Goal: Navigation & Orientation: Go to known website

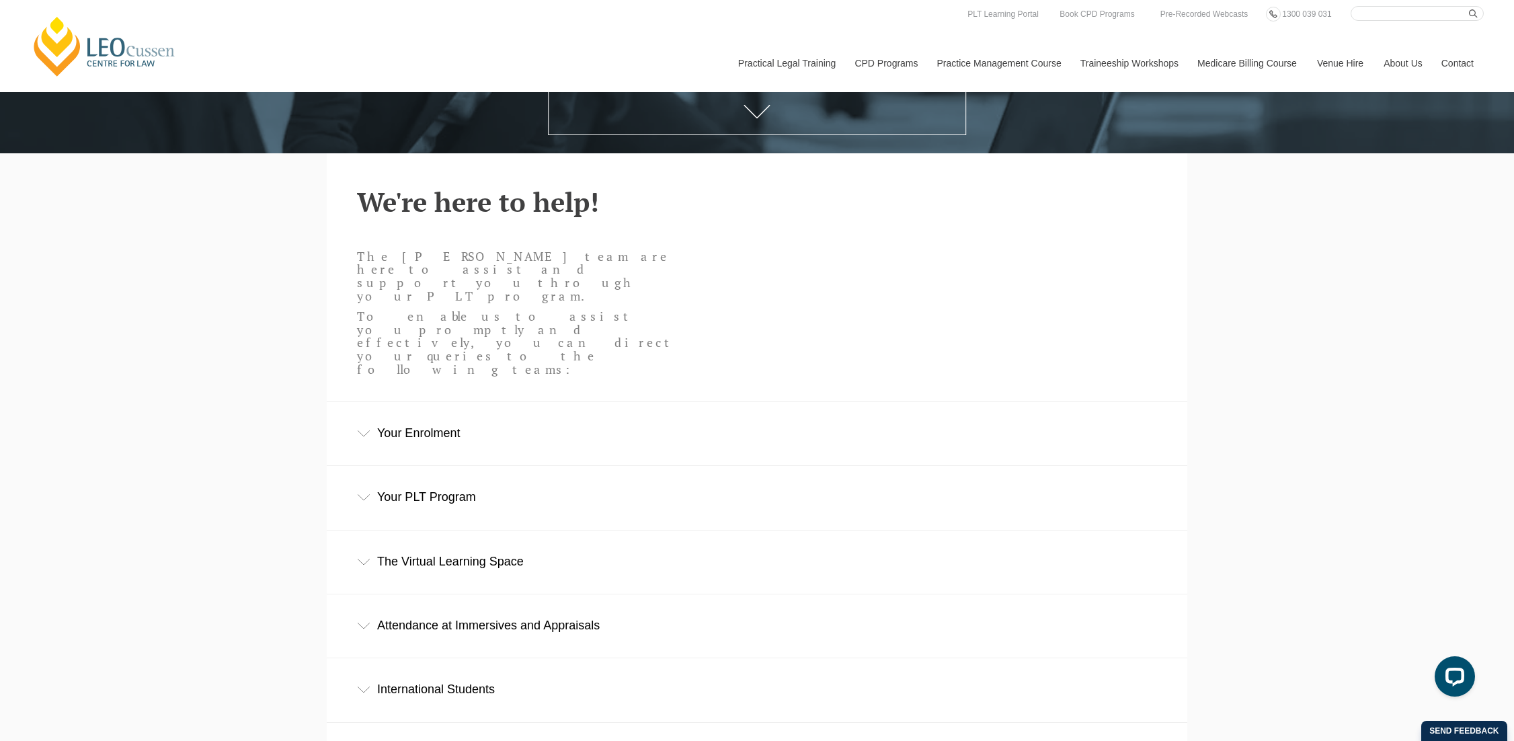
click at [278, 381] on div "[PERSON_NAME] Centre for Law Search here Practical Legal Training Our Practical…" at bounding box center [757, 384] width 1514 height 1575
click at [236, 269] on div "Leo Cussen Centre for Law Search here Practical Legal Training Our Practical Le…" at bounding box center [757, 384] width 1514 height 1575
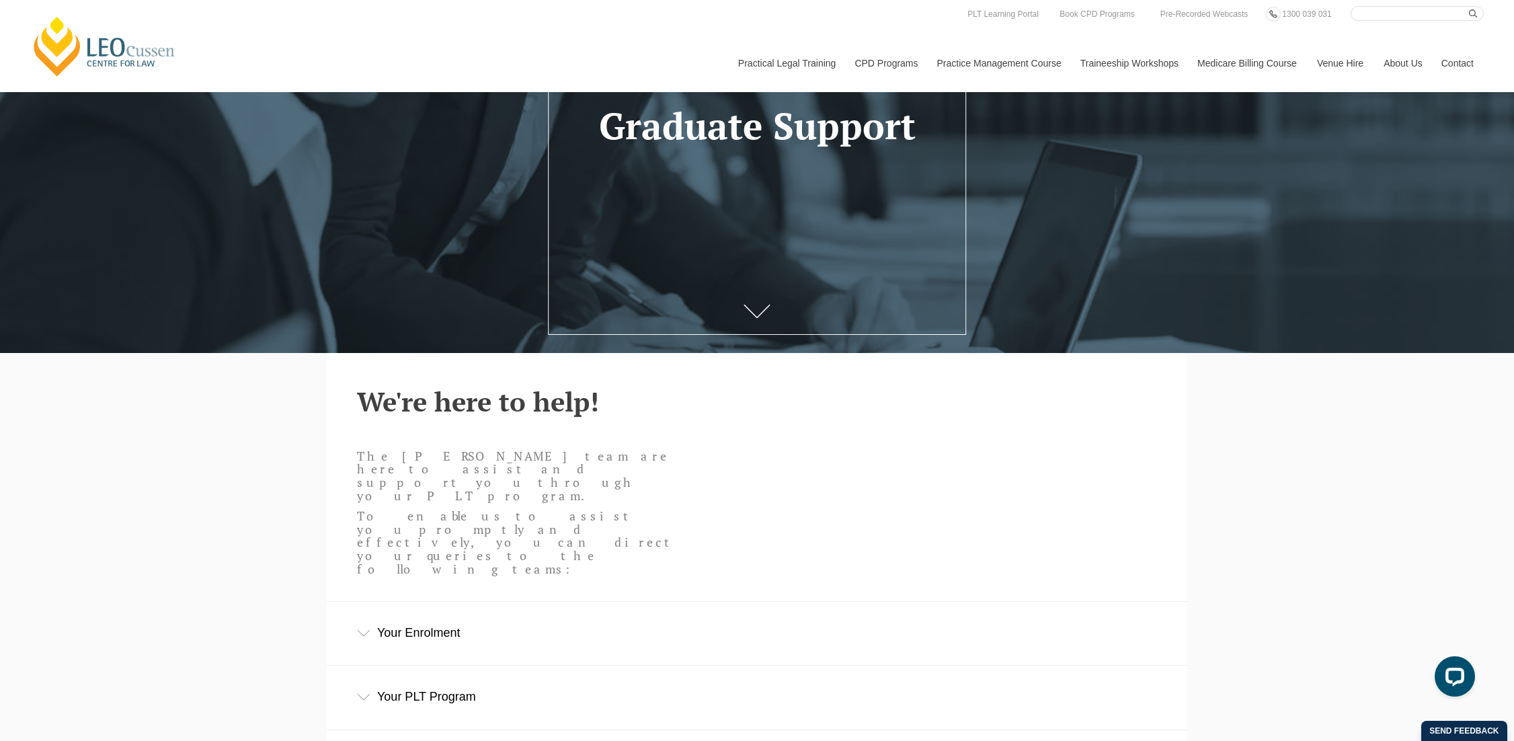
scroll to position [67, 0]
